Goal: Information Seeking & Learning: Find specific fact

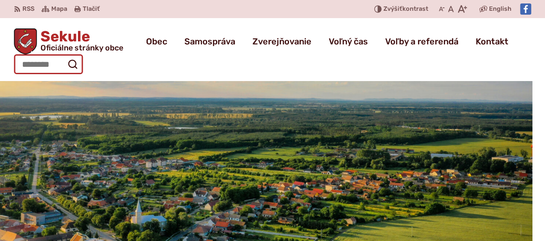
drag, startPoint x: 53, startPoint y: 65, endPoint x: 60, endPoint y: 65, distance: 6.5
click at [54, 66] on input "Hľadať:" at bounding box center [48, 64] width 69 height 20
type input "**********"
click at [65, 56] on button "Odoslať vyhľadávací formulár" at bounding box center [72, 63] width 15 height 15
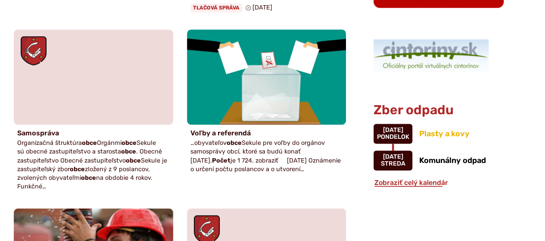
scroll to position [603, 0]
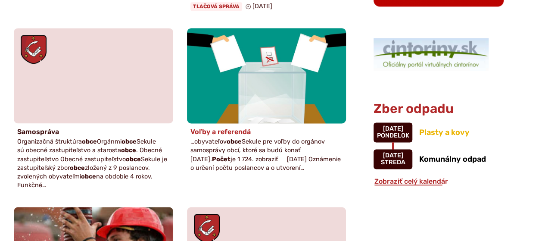
click at [226, 130] on h4 "Voľby a referendá" at bounding box center [266, 131] width 152 height 8
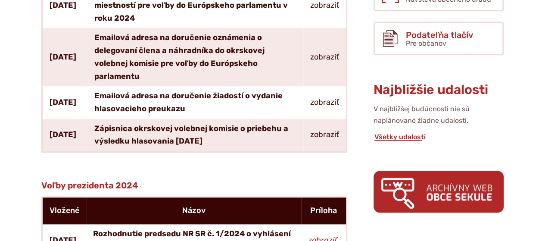
scroll to position [387, 0]
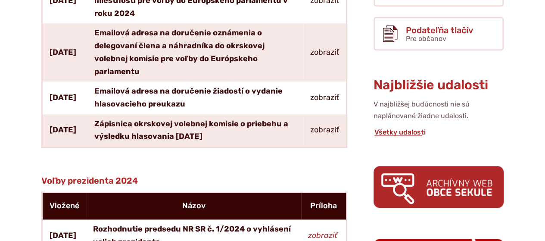
click at [325, 128] on link "zobraziť" at bounding box center [324, 129] width 29 height 9
